Goal: Task Accomplishment & Management: Complete application form

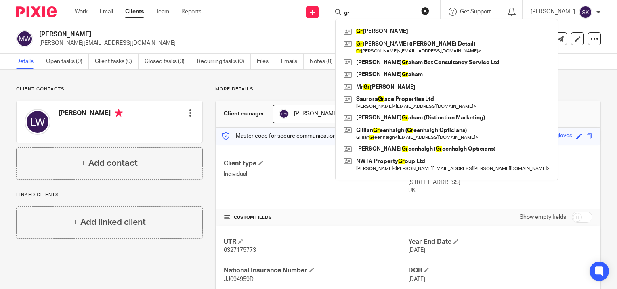
type input "g"
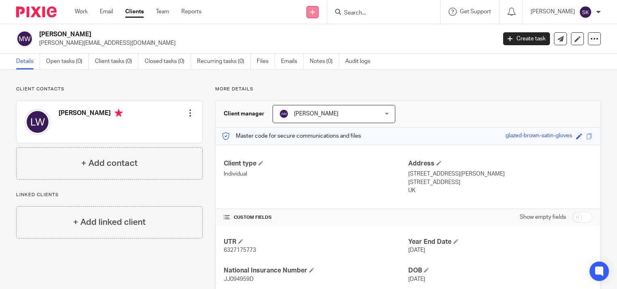
click at [311, 12] on link at bounding box center [312, 12] width 12 height 12
click at [312, 39] on link "Send new email" at bounding box center [315, 38] width 50 height 12
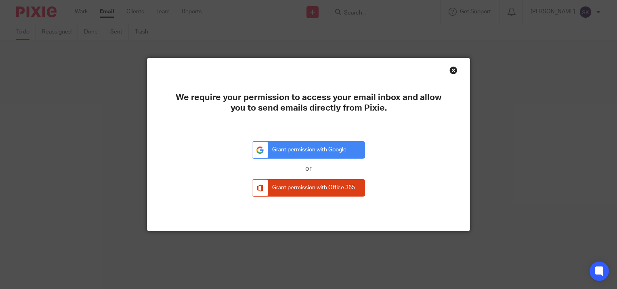
click at [449, 66] on div "Close this dialog window" at bounding box center [453, 70] width 8 height 8
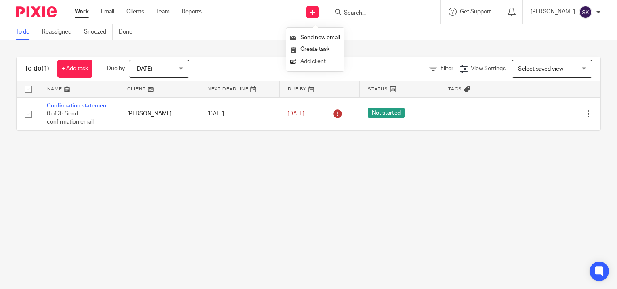
click at [330, 59] on link "Add client" at bounding box center [315, 62] width 50 height 12
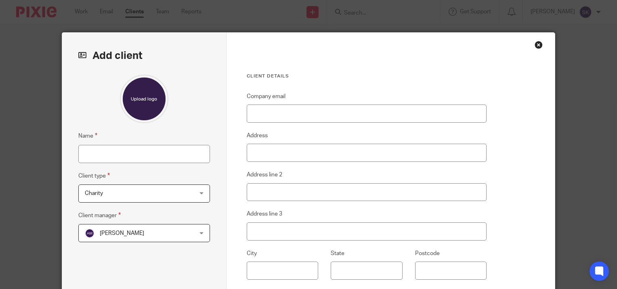
click at [174, 141] on fieldset "Name" at bounding box center [144, 146] width 132 height 31
click at [178, 150] on input "Name" at bounding box center [144, 154] width 132 height 18
type input "Grandhill Properties Ltd"
click at [204, 193] on div "Charity Charity" at bounding box center [144, 194] width 132 height 18
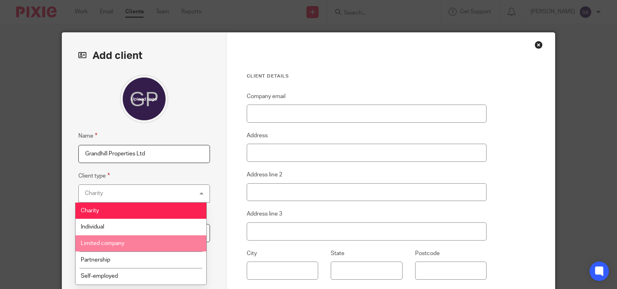
click at [180, 244] on li "Limited company" at bounding box center [141, 243] width 131 height 17
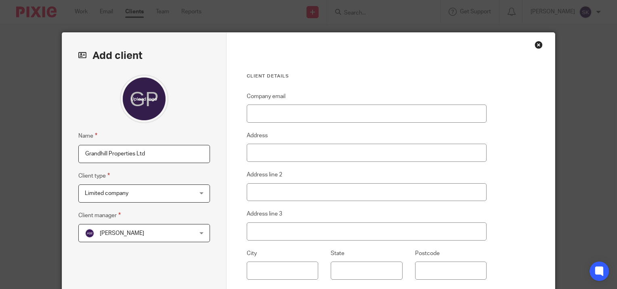
click at [177, 241] on div "Alison Marsh Alison Marsh" at bounding box center [144, 233] width 132 height 18
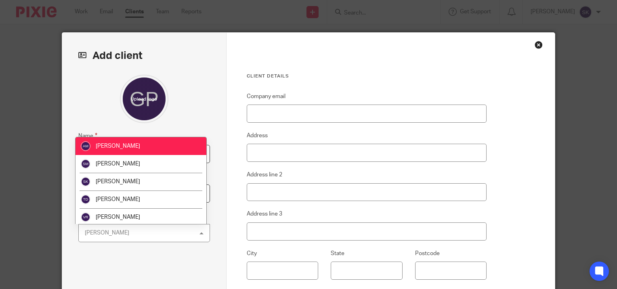
click at [177, 241] on div "Alison Marsh Alison Marsh" at bounding box center [144, 233] width 132 height 18
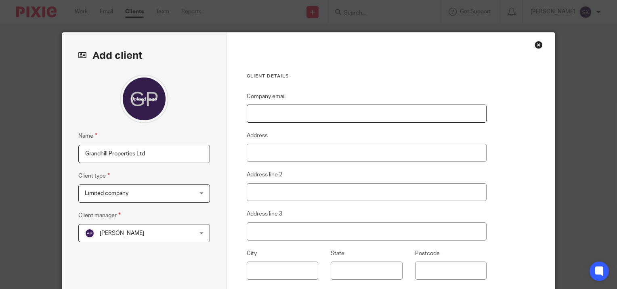
click at [280, 106] on input "Company email" at bounding box center [367, 114] width 240 height 18
type input "[EMAIL_ADDRESS][DOMAIN_NAME]"
type input "4 Fairview Drive"
type input "Adlington"
click at [266, 271] on input "text" at bounding box center [282, 271] width 71 height 18
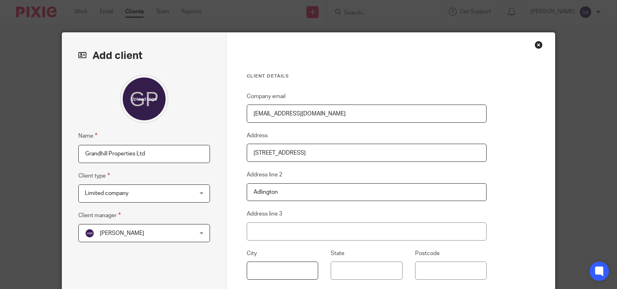
type input "c"
type input "Chorley"
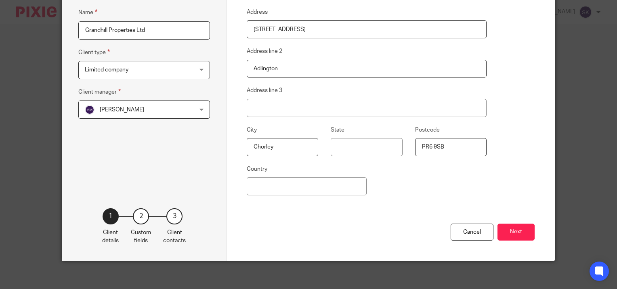
scroll to position [127, 0]
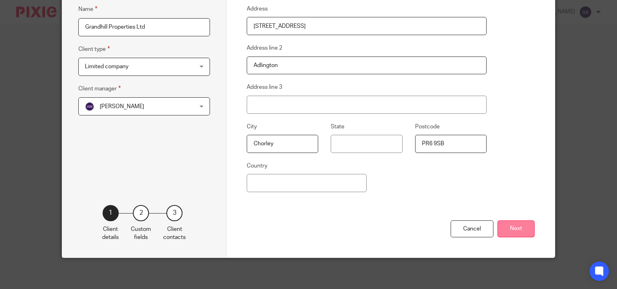
type input "PR6 9SB"
click at [518, 236] on button "Next" at bounding box center [516, 228] width 37 height 17
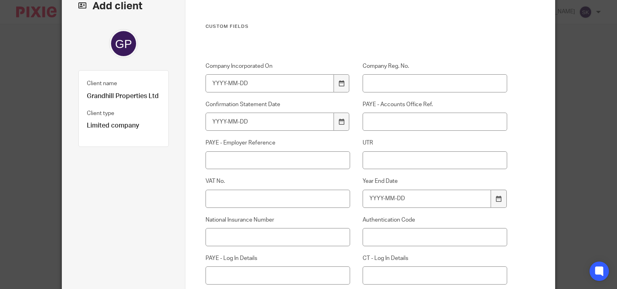
scroll to position [42, 0]
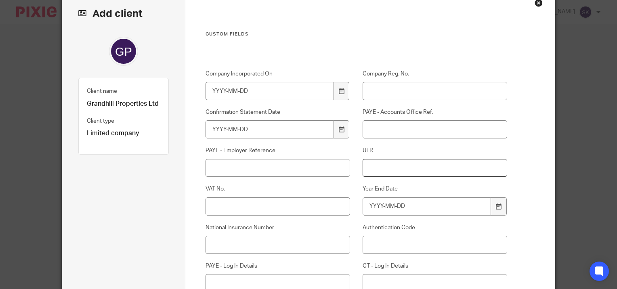
click at [378, 173] on input "UTR" at bounding box center [435, 168] width 145 height 18
type input "7871628333"
click at [313, 209] on input "VAT No." at bounding box center [278, 206] width 145 height 18
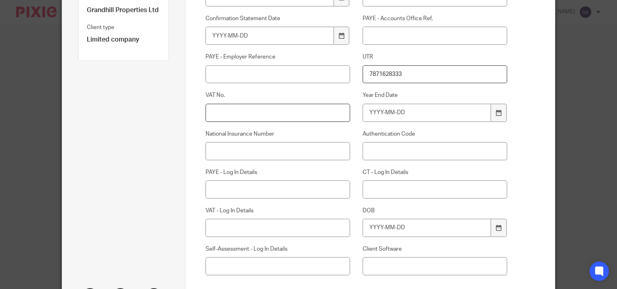
scroll to position [150, 0]
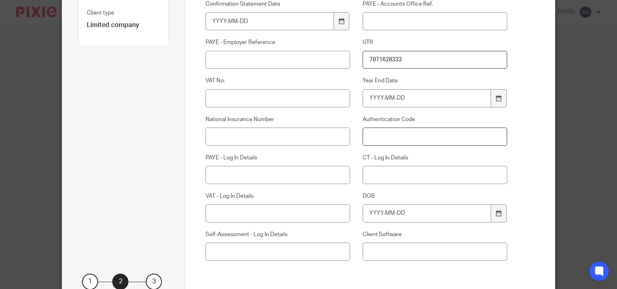
click at [374, 134] on input "Authentication Code" at bounding box center [435, 137] width 145 height 18
type input "DENE76"
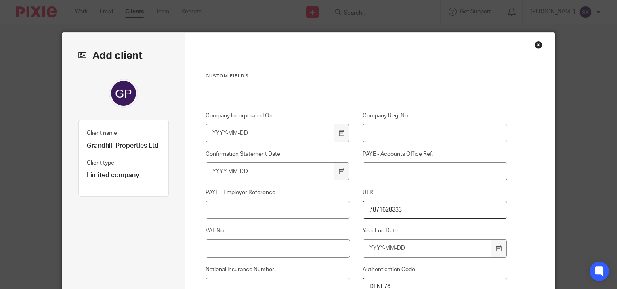
scroll to position [1, 0]
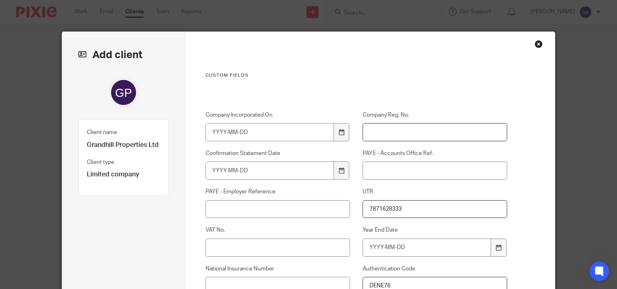
click at [379, 138] on input "Company Reg. No." at bounding box center [435, 132] width 145 height 18
paste input "16447500"
type input "16447500"
click at [258, 132] on input "Company Incorporated On" at bounding box center [270, 132] width 128 height 18
type input "2025-05-23"
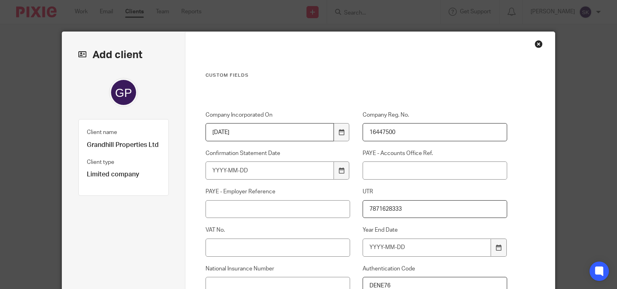
click at [292, 104] on div "Custom fields Company Incorporated On 2025-05-23 Company Reg. No. 16447500 Conf…" at bounding box center [357, 255] width 302 height 366
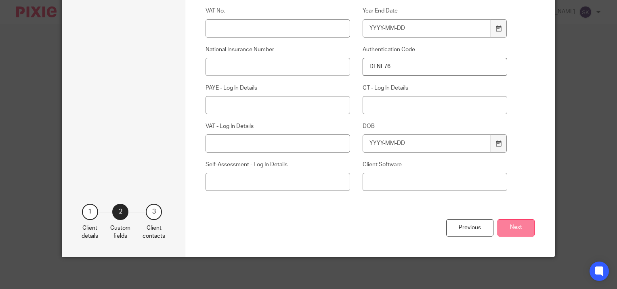
click at [527, 229] on button "Next" at bounding box center [516, 227] width 37 height 17
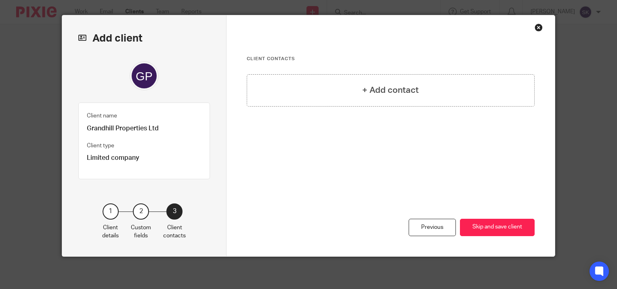
scroll to position [16, 0]
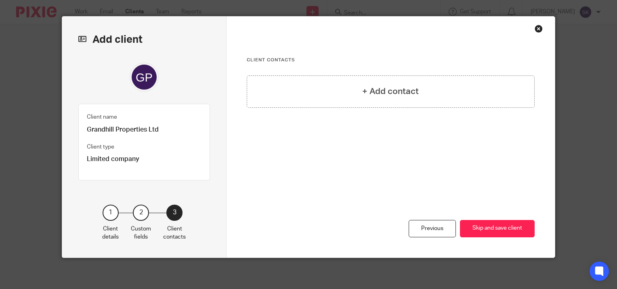
click at [527, 229] on button "Skip and save client" at bounding box center [497, 228] width 75 height 17
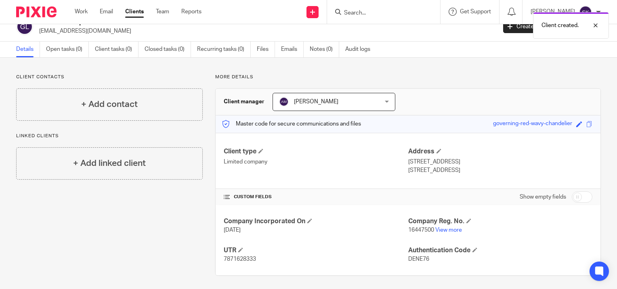
scroll to position [13, 0]
click at [312, 52] on link "Notes (0)" at bounding box center [324, 49] width 29 height 16
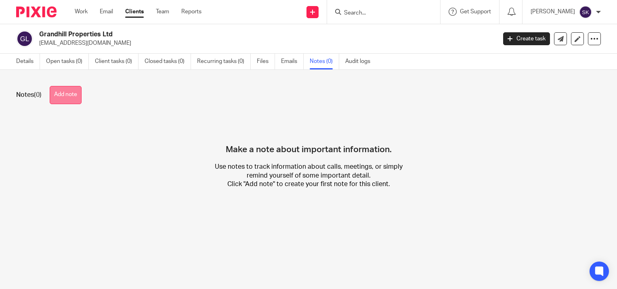
click at [79, 98] on button "Add note" at bounding box center [66, 95] width 32 height 18
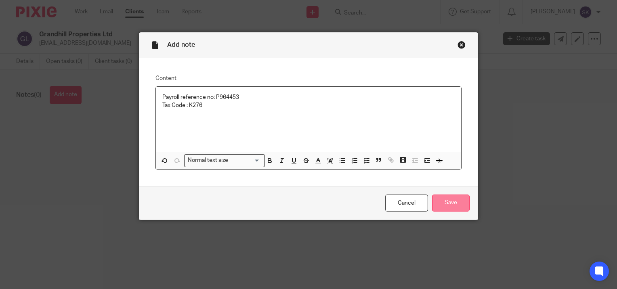
click at [453, 201] on input "Save" at bounding box center [451, 203] width 38 height 17
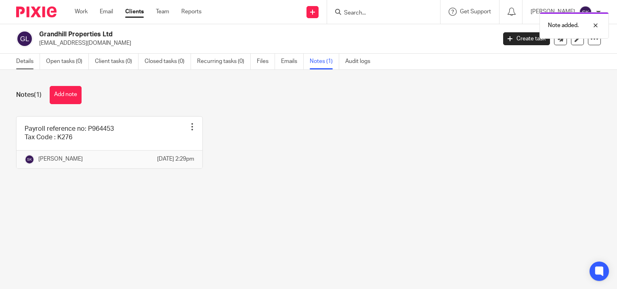
click at [32, 58] on link "Details" at bounding box center [28, 62] width 24 height 16
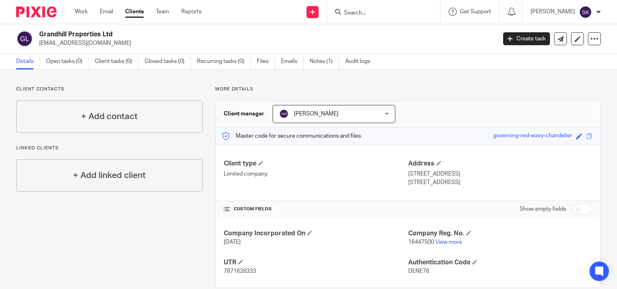
click at [246, 270] on span "7871628333" at bounding box center [240, 272] width 32 height 6
copy span "7871628333"
